Goal: Task Accomplishment & Management: Use online tool/utility

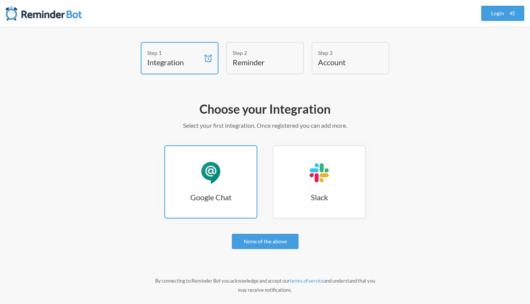
click at [203, 177] on div "Google Chat" at bounding box center [210, 172] width 23 height 23
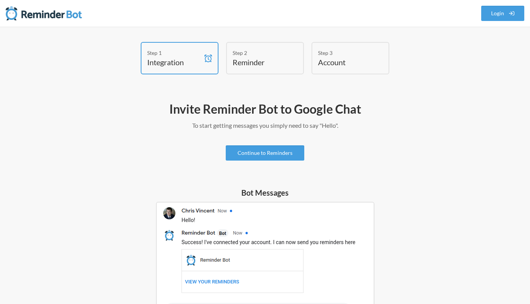
click at [250, 55] on div "Step 2" at bounding box center [258, 53] width 53 height 8
click at [277, 59] on h4 "Reminder" at bounding box center [258, 62] width 53 height 11
click at [279, 150] on link "Continue to Reminders" at bounding box center [265, 152] width 78 height 15
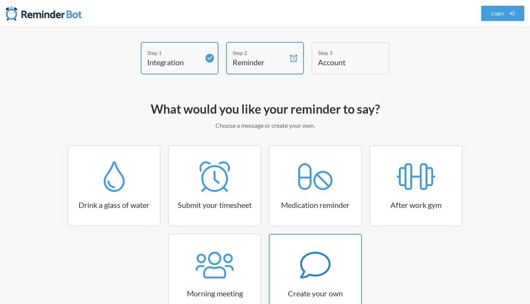
click at [318, 288] on h3 "Create your own" at bounding box center [314, 293] width 91 height 11
select select "07:30:00"
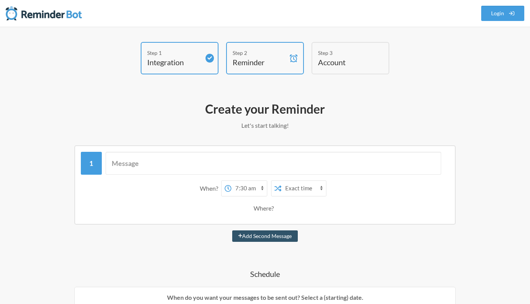
click at [347, 64] on h4 "Account" at bounding box center [344, 62] width 53 height 11
click at [502, 13] on link "Login" at bounding box center [502, 13] width 43 height 15
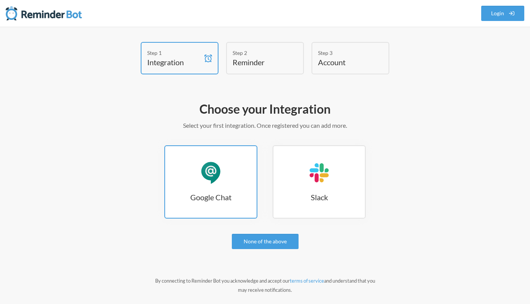
click at [221, 198] on h3 "Google Chat" at bounding box center [210, 197] width 91 height 11
